Goal: Information Seeking & Learning: Learn about a topic

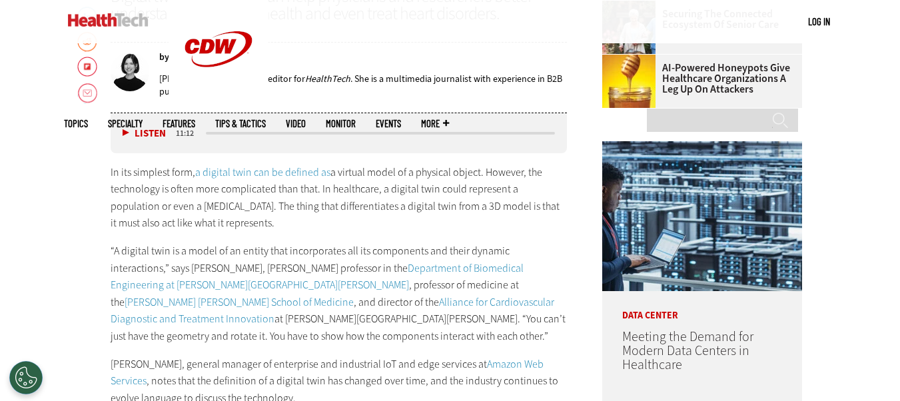
scroll to position [599, 0]
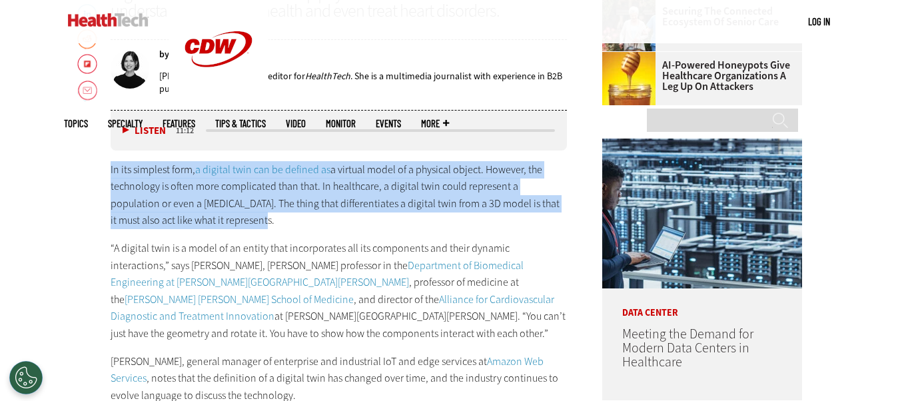
drag, startPoint x: 109, startPoint y: 166, endPoint x: 211, endPoint y: 220, distance: 115.0
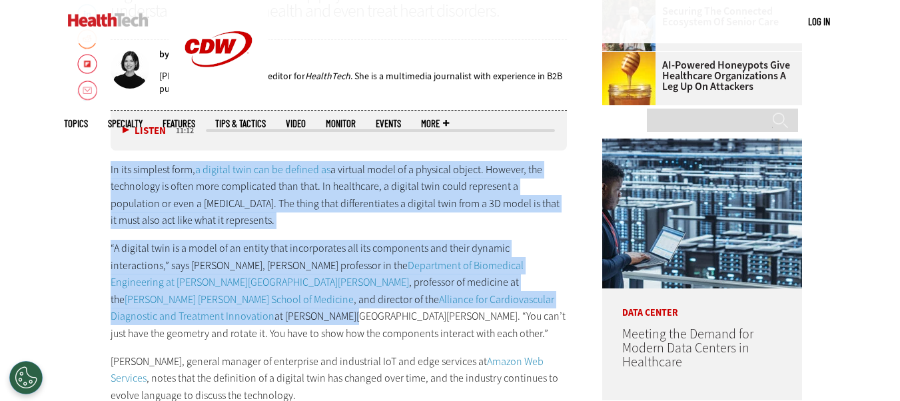
click at [463, 300] on p "“A digital twin is a model of an entity that incorporates all its components an…" at bounding box center [339, 291] width 457 height 103
copy div "In its simplest form, a digital twin can be defined as a virtual model of a phy…"
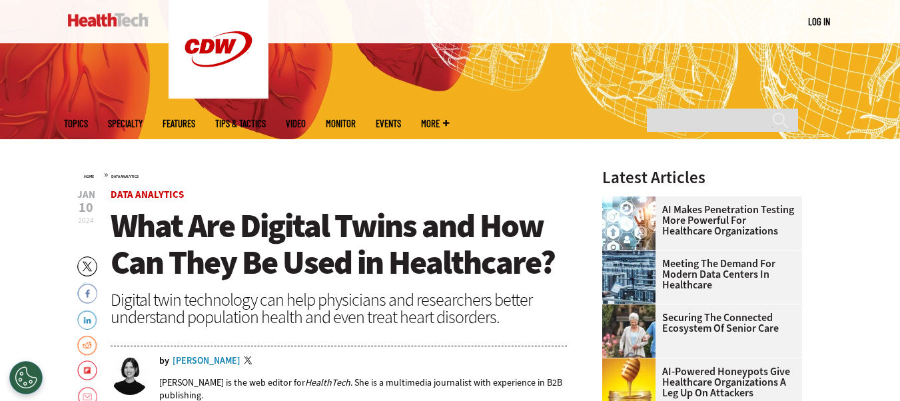
scroll to position [266, 0]
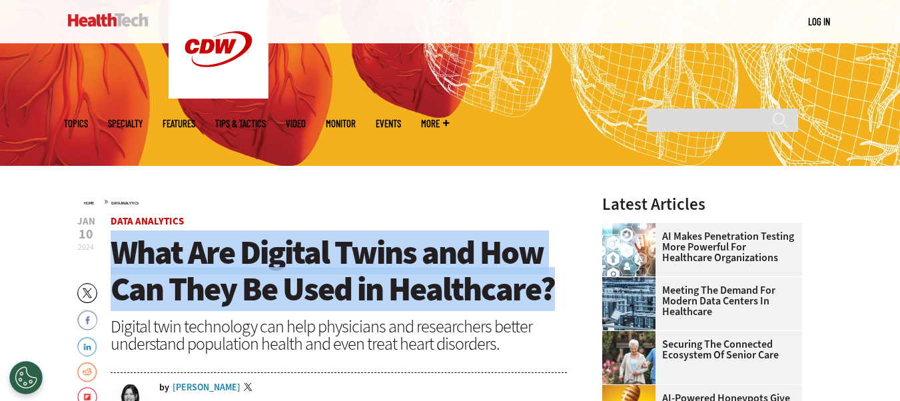
drag, startPoint x: 113, startPoint y: 249, endPoint x: 561, endPoint y: 288, distance: 449.9
click at [561, 288] on h1 "What Are Digital Twins and How Can They Be Used in Healthcare?" at bounding box center [339, 270] width 457 height 73
copy span "What Are Digital Twins and How Can They Be Used in Healthcare?"
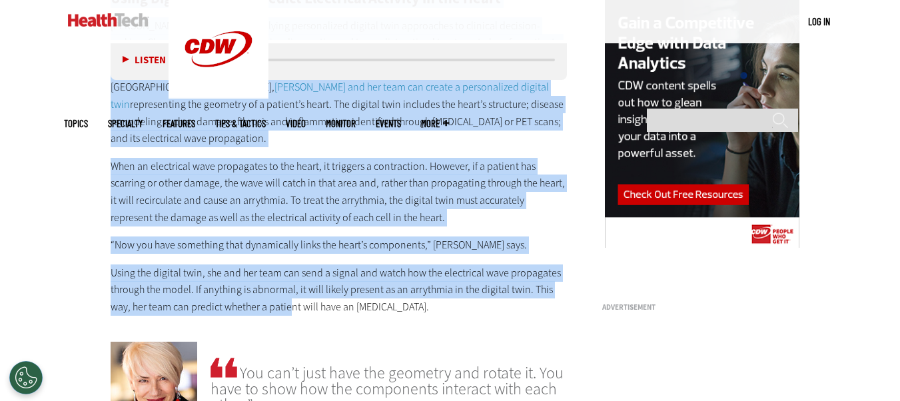
scroll to position [1332, 0]
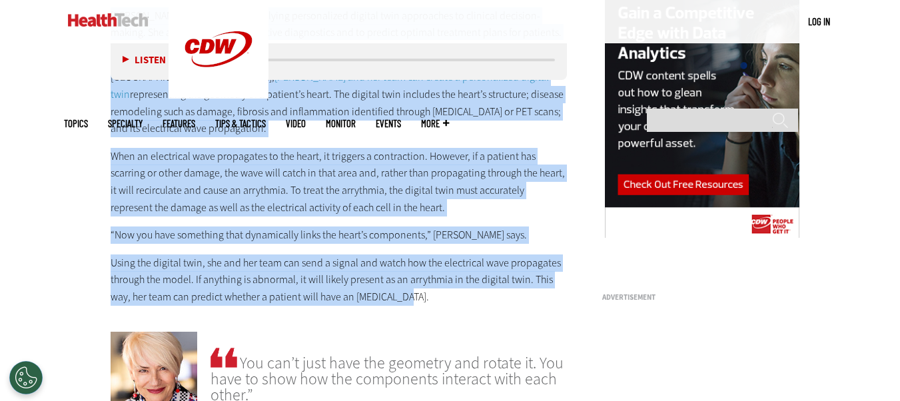
drag, startPoint x: 111, startPoint y: 170, endPoint x: 415, endPoint y: 265, distance: 318.9
click at [415, 265] on div "Using Digital Twins to Predict Electrical Activity in the Heart [PERSON_NAME]’s…" at bounding box center [339, 143] width 457 height 324
copy div "Lorem Ipsumdo Sitam co Adipisc Elitseddoe Temporin ut lab Etdol Magnaaliq’e adm…"
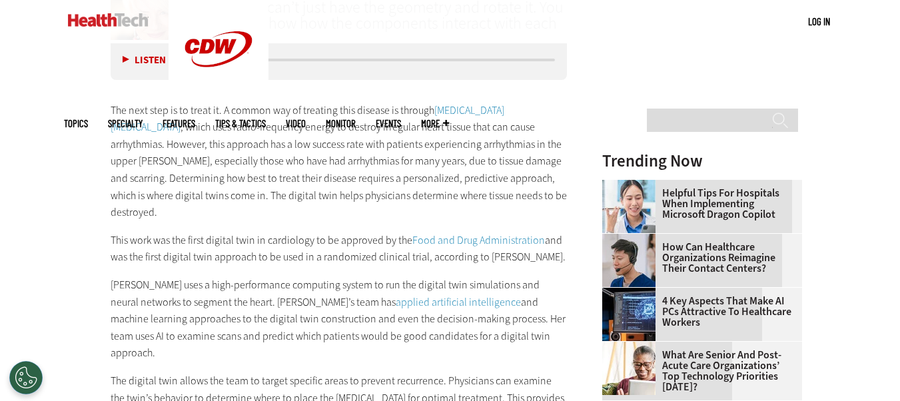
scroll to position [1665, 0]
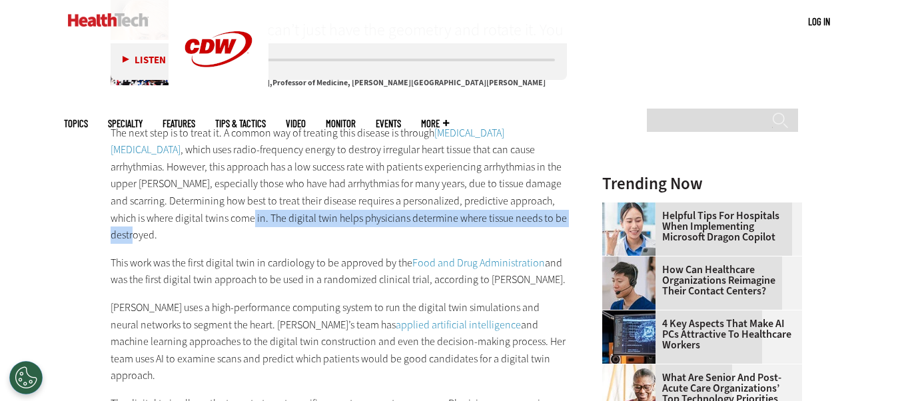
drag, startPoint x: 109, startPoint y: 184, endPoint x: 459, endPoint y: 180, distance: 350.3
copy p "The digital twin helps physicians determine where tissue needs to be destroyed."
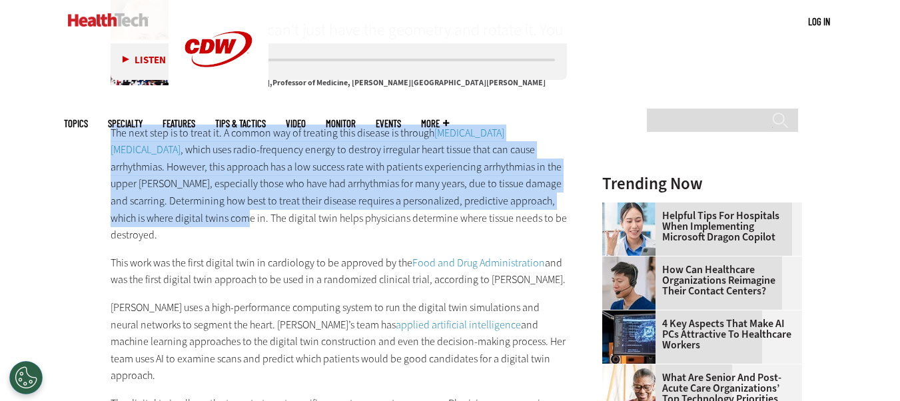
drag, startPoint x: 111, startPoint y: 97, endPoint x: 559, endPoint y: 168, distance: 454.4
click at [559, 168] on p "The next step is to treat it. A common way of treating this disease is through …" at bounding box center [339, 184] width 457 height 119
copy p "The next step is to treat it. A common way of treating this disease is through …"
